Goal: Navigation & Orientation: Find specific page/section

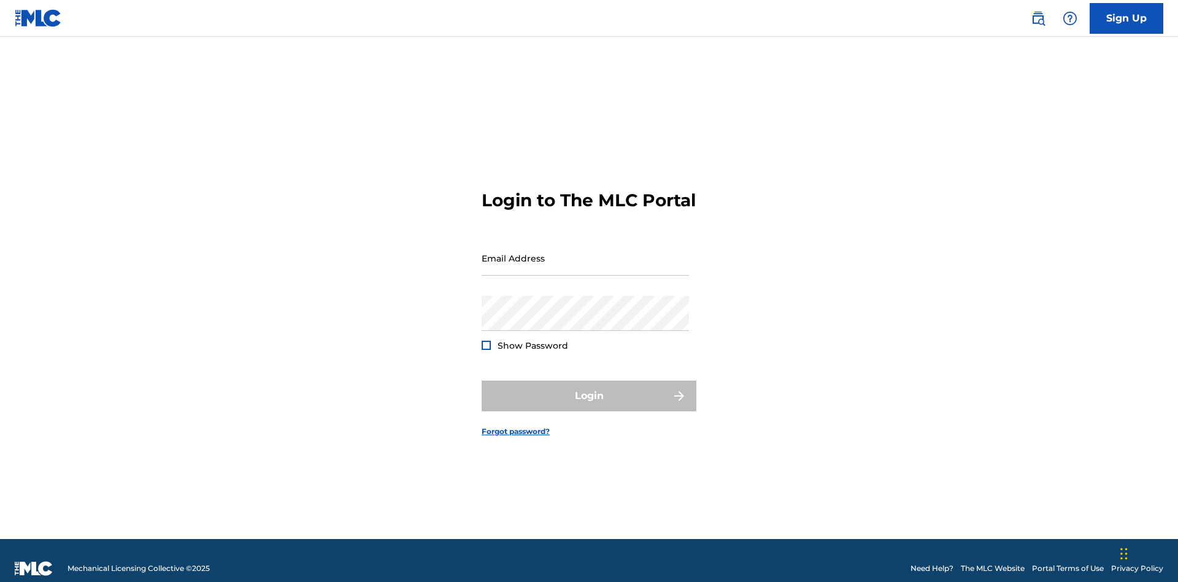
scroll to position [16, 0]
click at [586, 252] on input "Email Address" at bounding box center [585, 258] width 207 height 35
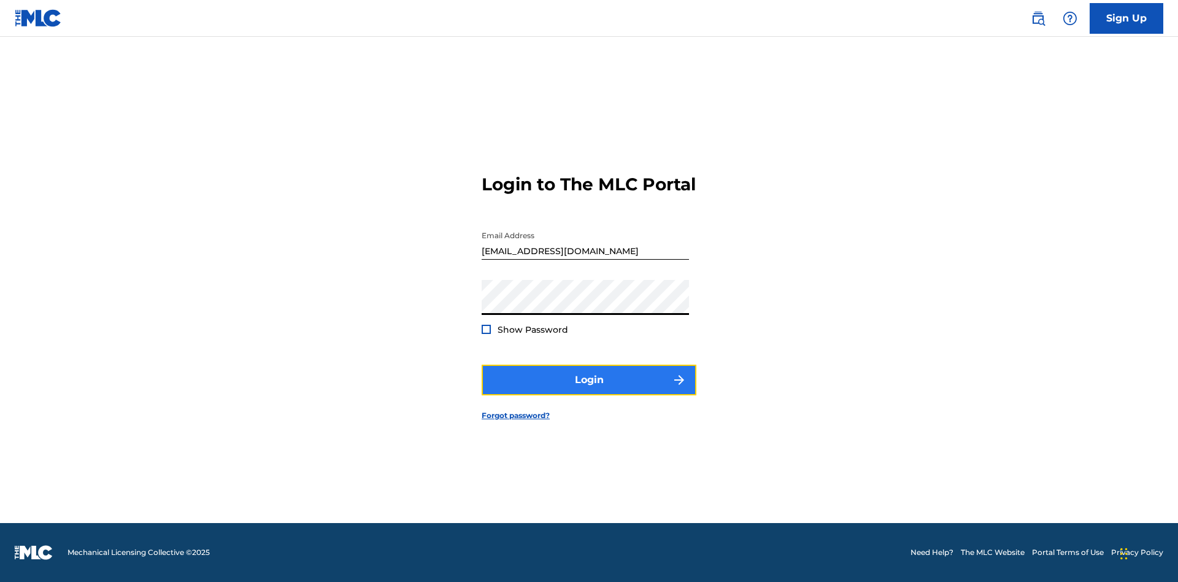
click at [589, 390] on button "Login" at bounding box center [589, 380] width 215 height 31
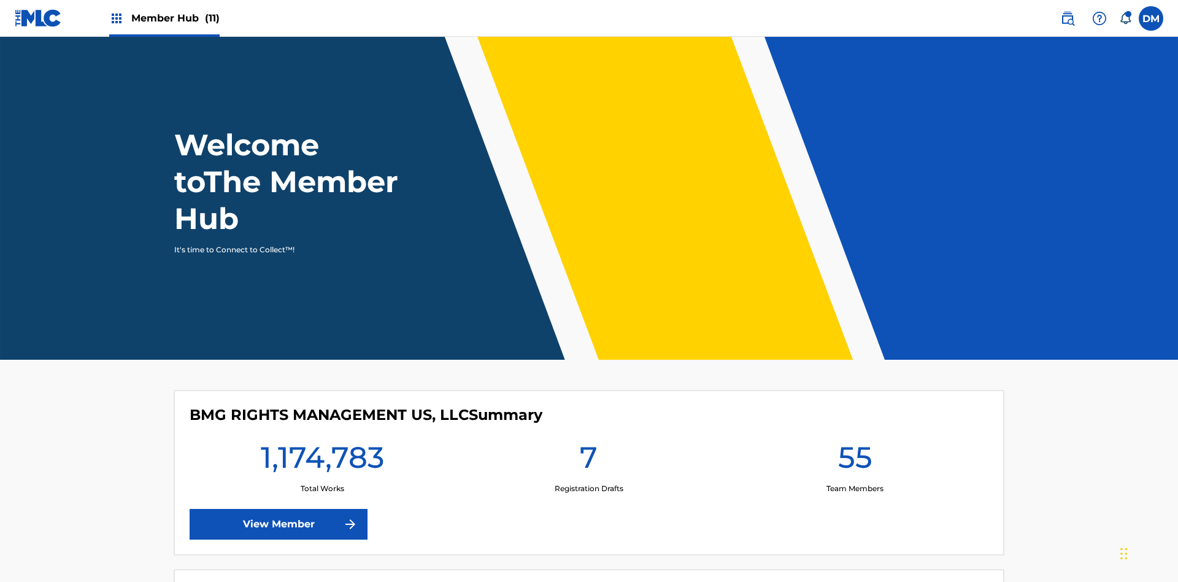
click at [164, 18] on span "Member Hub (11)" at bounding box center [175, 18] width 88 height 14
